Goal: Task Accomplishment & Management: Manage account settings

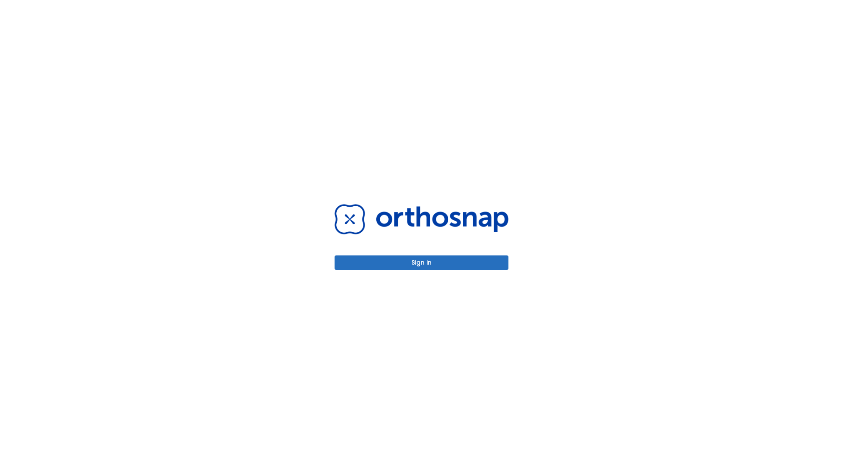
click at [421, 263] on button "Sign in" at bounding box center [421, 262] width 174 height 14
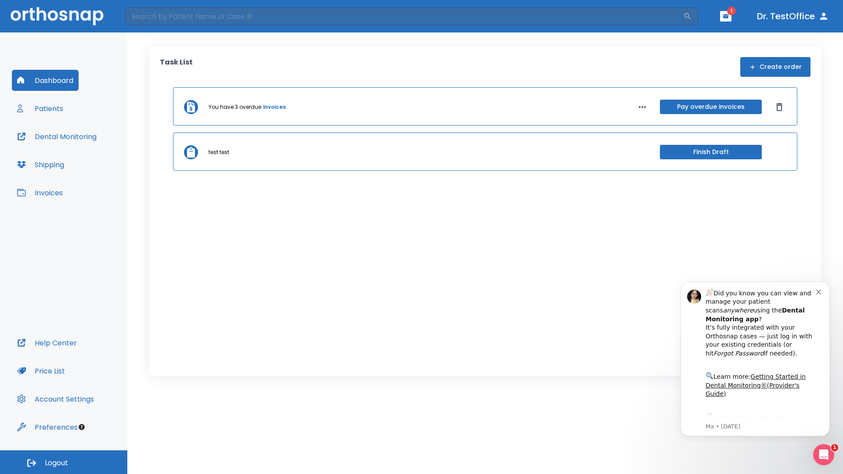
click at [64, 462] on span "Logout" at bounding box center [56, 463] width 23 height 10
